Goal: Navigation & Orientation: Understand site structure

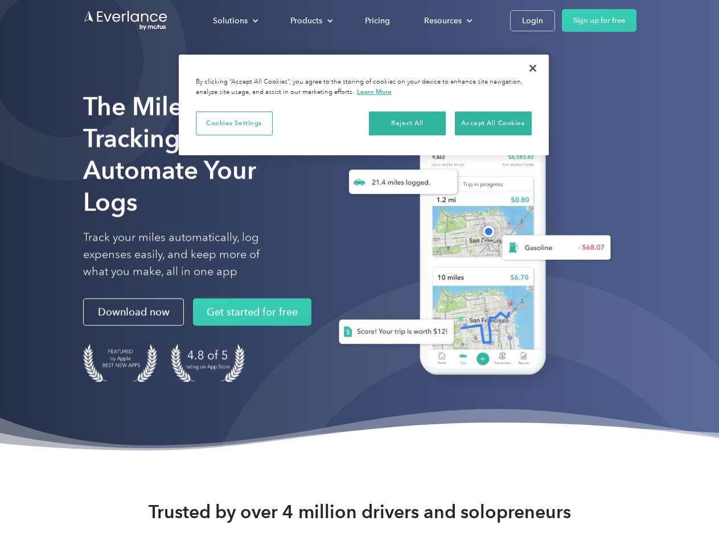
click at [235, 20] on div "Solutions" at bounding box center [230, 21] width 35 height 14
click at [310, 20] on div "Products" at bounding box center [306, 21] width 32 height 14
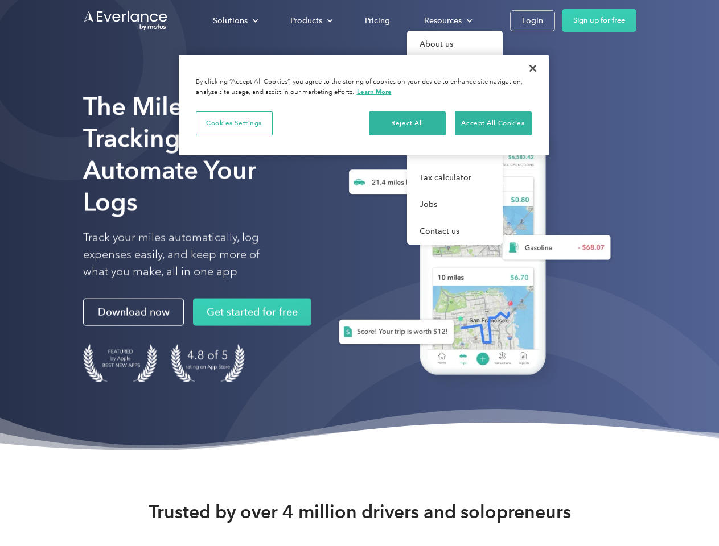
click at [447, 20] on div "Resources" at bounding box center [443, 21] width 38 height 14
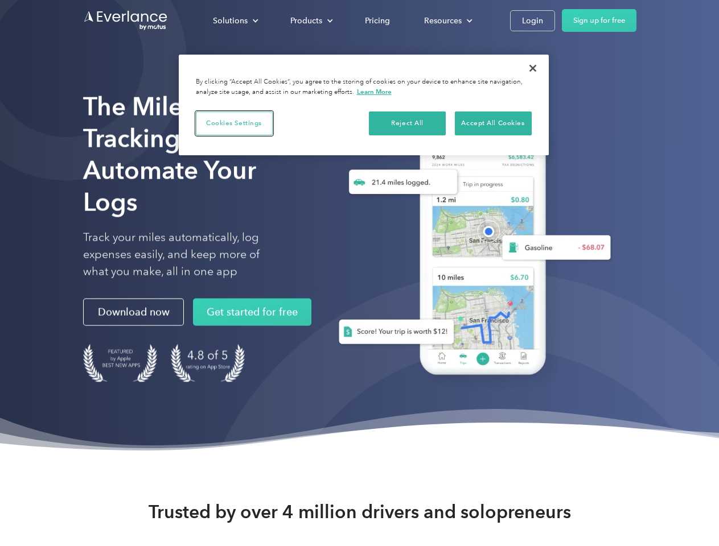
click at [234, 123] on button "Cookies Settings" at bounding box center [234, 124] width 77 height 24
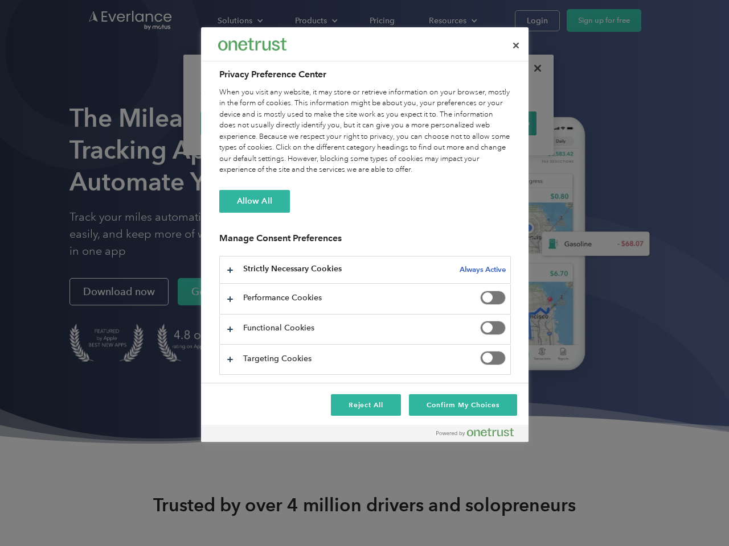
click at [408, 123] on div "When you visit any website, it may store or retrieve information on your browse…" at bounding box center [364, 131] width 291 height 89
click at [493, 123] on div "When you visit any website, it may store or retrieve information on your browse…" at bounding box center [364, 131] width 291 height 89
click at [533, 68] on div at bounding box center [364, 273] width 729 height 546
